Goal: Information Seeking & Learning: Learn about a topic

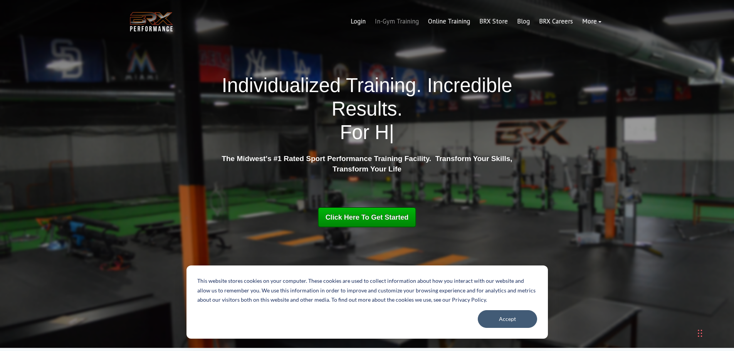
click at [401, 24] on link "In-Gym Training" at bounding box center [396, 21] width 53 height 18
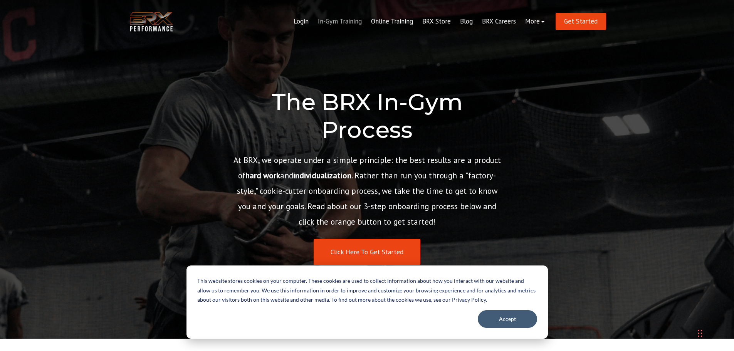
click at [343, 19] on link "In-Gym Training" at bounding box center [339, 21] width 53 height 18
